Goal: Information Seeking & Learning: Learn about a topic

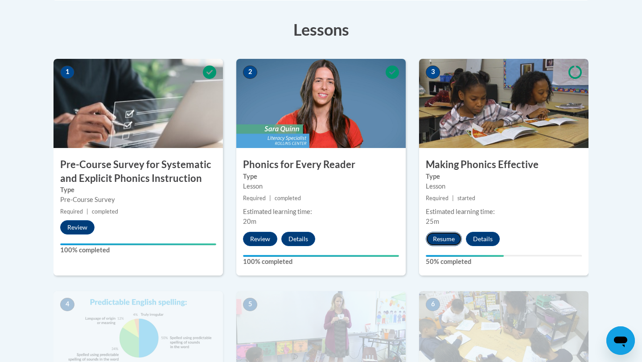
click at [441, 241] on button "Resume" at bounding box center [444, 239] width 36 height 14
